Goal: Find contact information: Find contact information

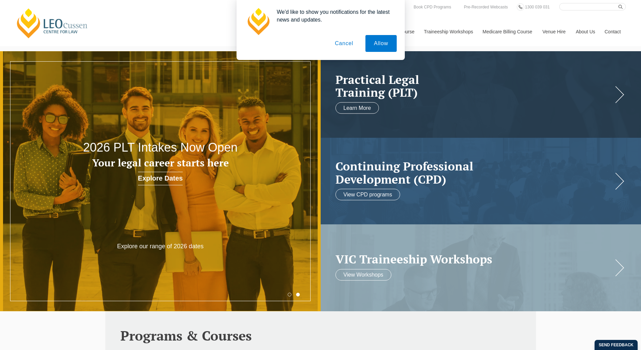
click at [336, 46] on button "Cancel" at bounding box center [343, 43] width 35 height 17
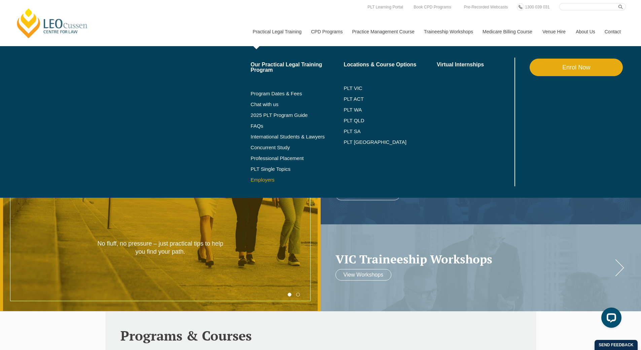
click at [262, 180] on link "Employers" at bounding box center [297, 179] width 93 height 5
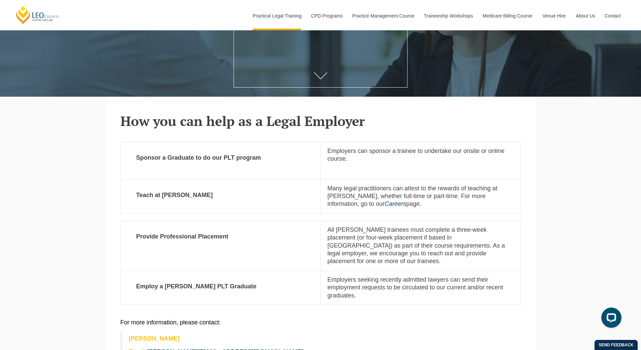
scroll to position [235, 0]
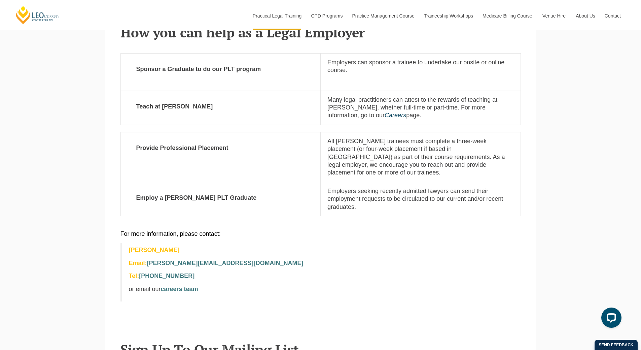
click at [404, 191] on p "Employers seeking recently admitted lawyers can send their employment requests …" at bounding box center [420, 199] width 186 height 24
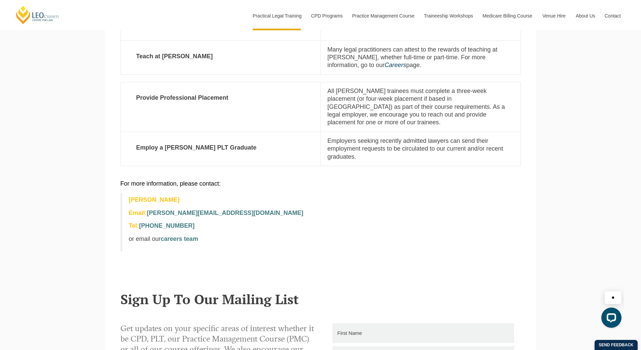
scroll to position [370, 0]
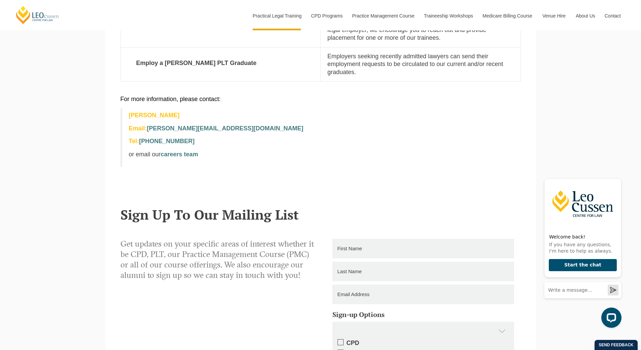
click at [296, 159] on blockquote "[PERSON_NAME] Email: [PERSON_NAME][EMAIL_ADDRESS][DOMAIN_NAME] Tel: [PHONE_NUMB…" at bounding box center [320, 137] width 400 height 59
click at [617, 171] on icon "Hide greeting" at bounding box center [617, 173] width 8 height 8
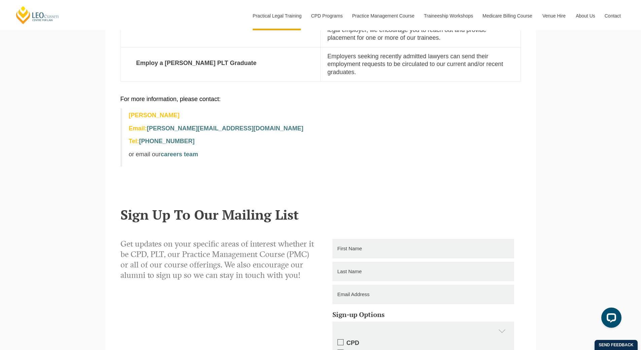
click at [232, 175] on section "For more information, please contact: [PERSON_NAME] Email: [PERSON_NAME][EMAIL_…" at bounding box center [320, 139] width 431 height 102
click at [268, 150] on p "or email our careers team" at bounding box center [321, 154] width 385 height 8
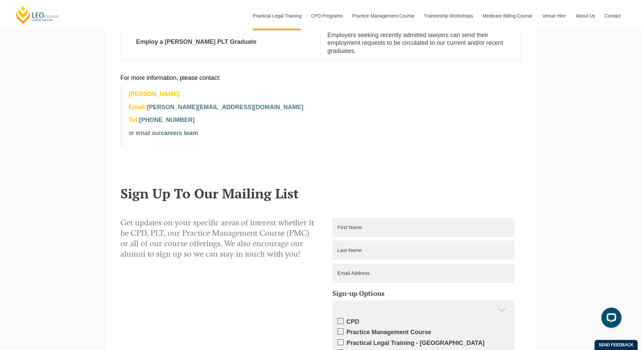
scroll to position [336, 0]
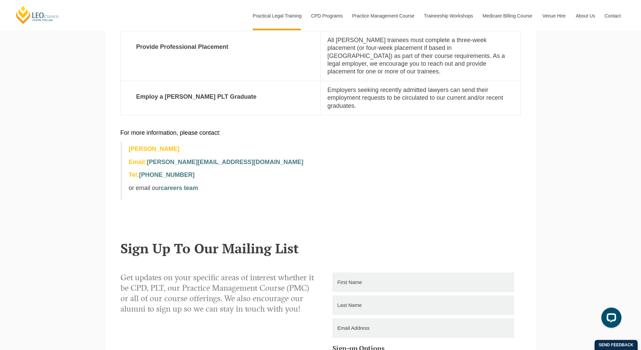
click at [216, 209] on section "For more information, please contact: [PERSON_NAME] Email: [PERSON_NAME][EMAIL_…" at bounding box center [320, 173] width 431 height 102
drag, startPoint x: 259, startPoint y: 153, endPoint x: 149, endPoint y: 158, distance: 110.8
click at [149, 158] on p "Email: [PERSON_NAME][EMAIL_ADDRESS][DOMAIN_NAME]" at bounding box center [321, 162] width 385 height 8
drag, startPoint x: 185, startPoint y: 179, endPoint x: 176, endPoint y: 179, distance: 9.1
click at [176, 184] on link "careers team" at bounding box center [179, 187] width 37 height 7
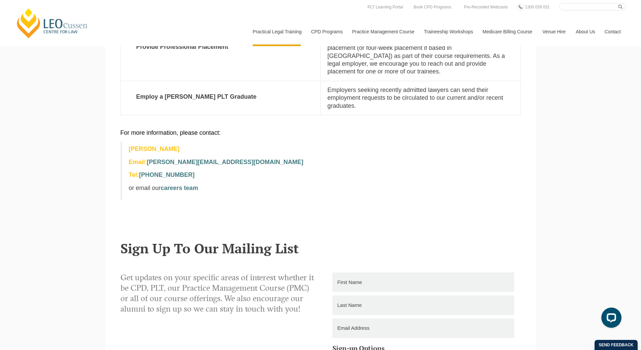
click at [36, 125] on div "[PERSON_NAME] Centre for Law Search here Practical Legal Training Our Practical…" at bounding box center [320, 182] width 641 height 1036
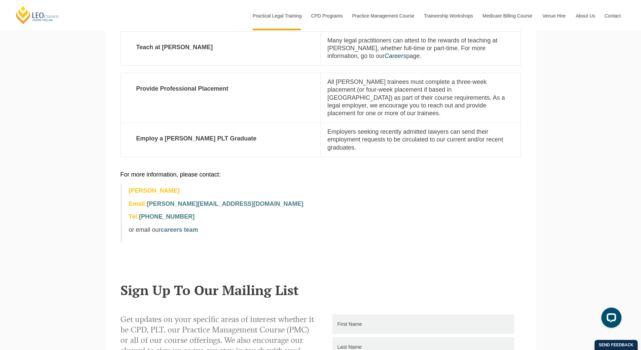
scroll to position [303, 0]
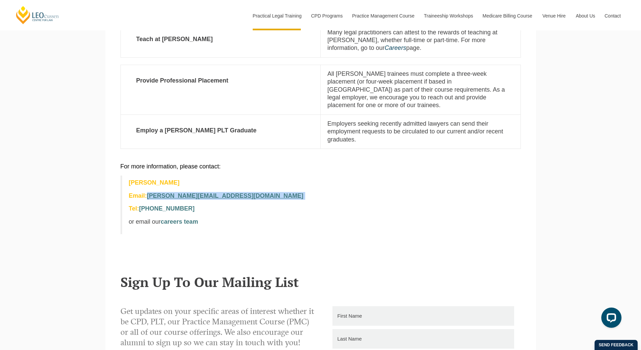
drag, startPoint x: 254, startPoint y: 189, endPoint x: 149, endPoint y: 192, distance: 105.3
click at [149, 192] on p "Email: [PERSON_NAME][EMAIL_ADDRESS][DOMAIN_NAME]" at bounding box center [321, 196] width 385 height 8
copy strong "[PERSON_NAME][EMAIL_ADDRESS][DOMAIN_NAME]"
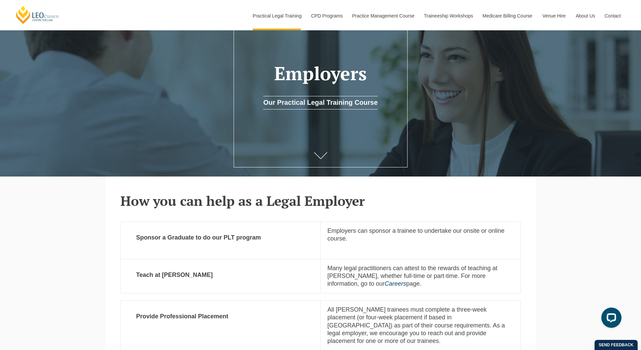
scroll to position [269, 0]
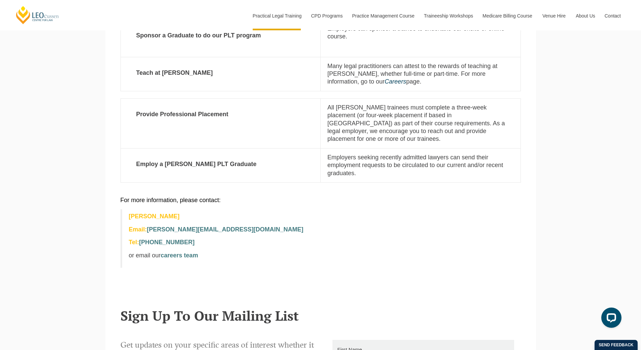
click at [391, 160] on p "Employers seeking recently admitted lawyers can send their employment requests …" at bounding box center [420, 165] width 186 height 24
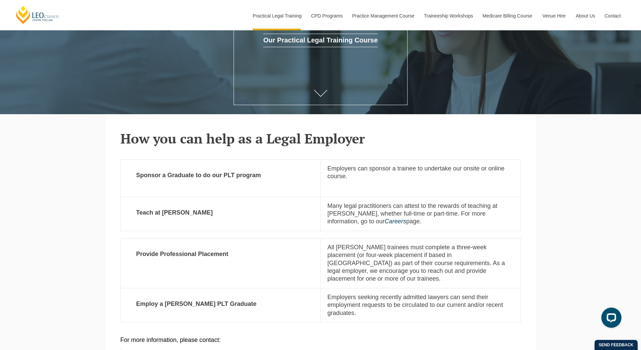
scroll to position [168, 0]
